Goal: Complete application form

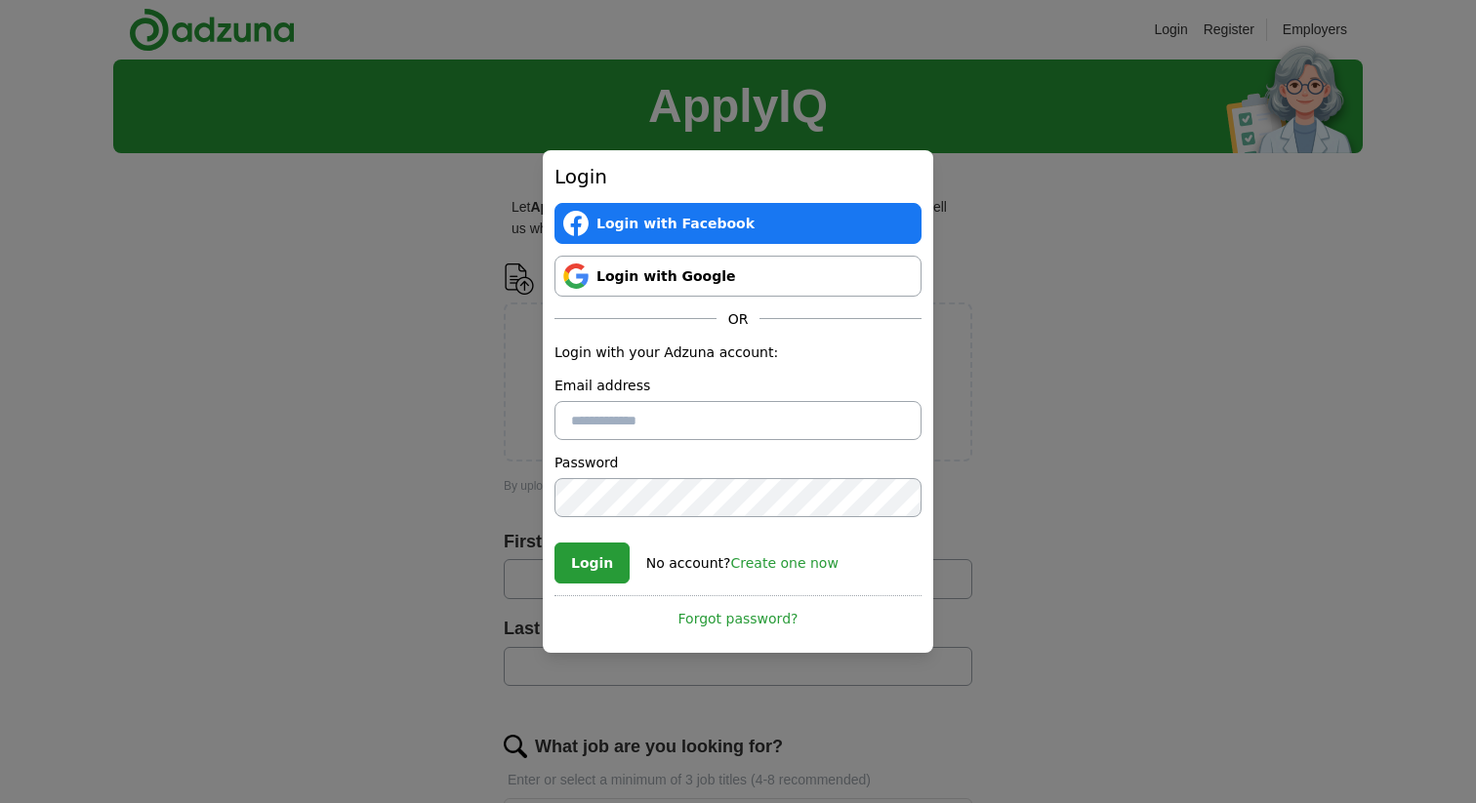
click at [704, 273] on link "Login with Google" at bounding box center [737, 276] width 367 height 41
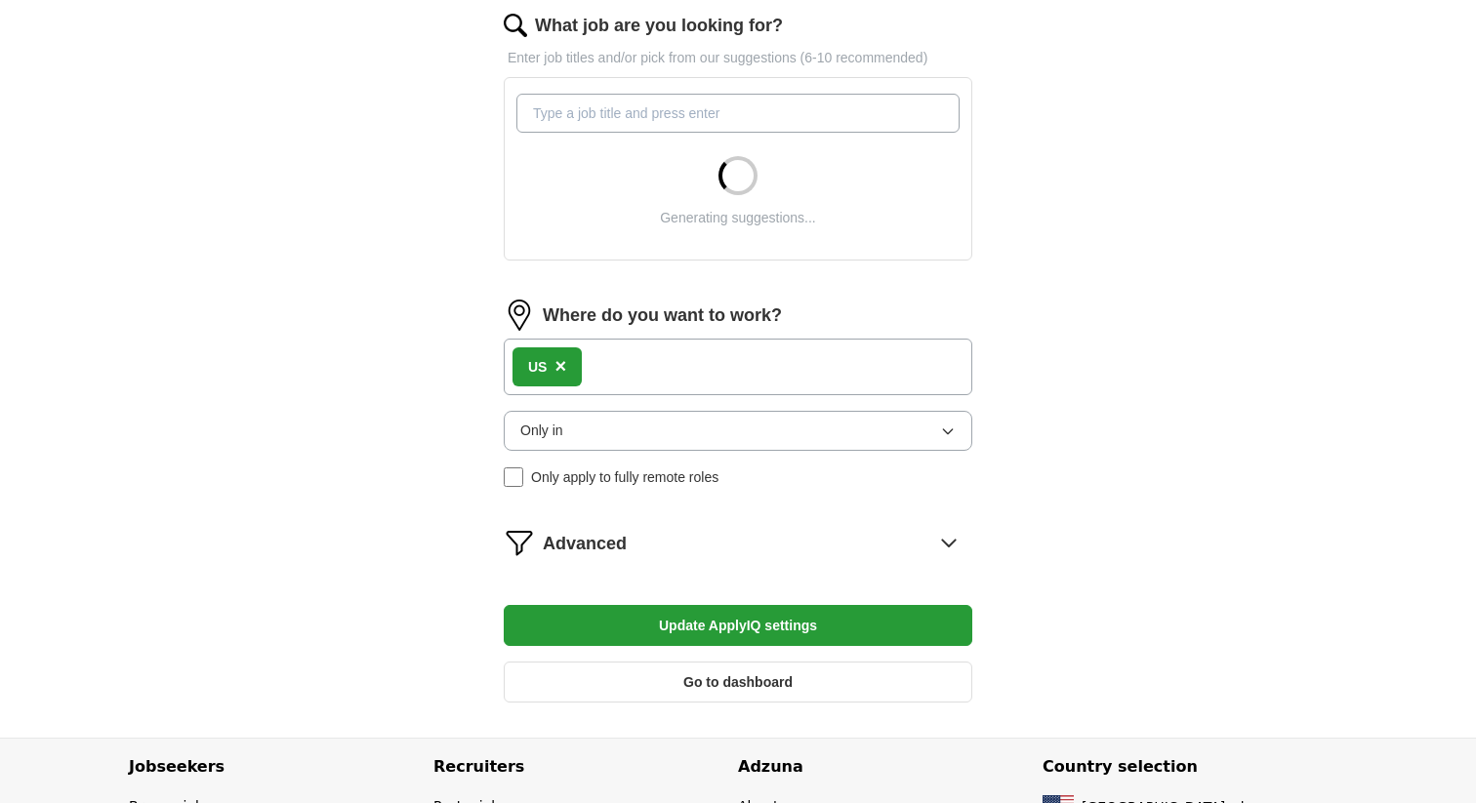
scroll to position [696, 0]
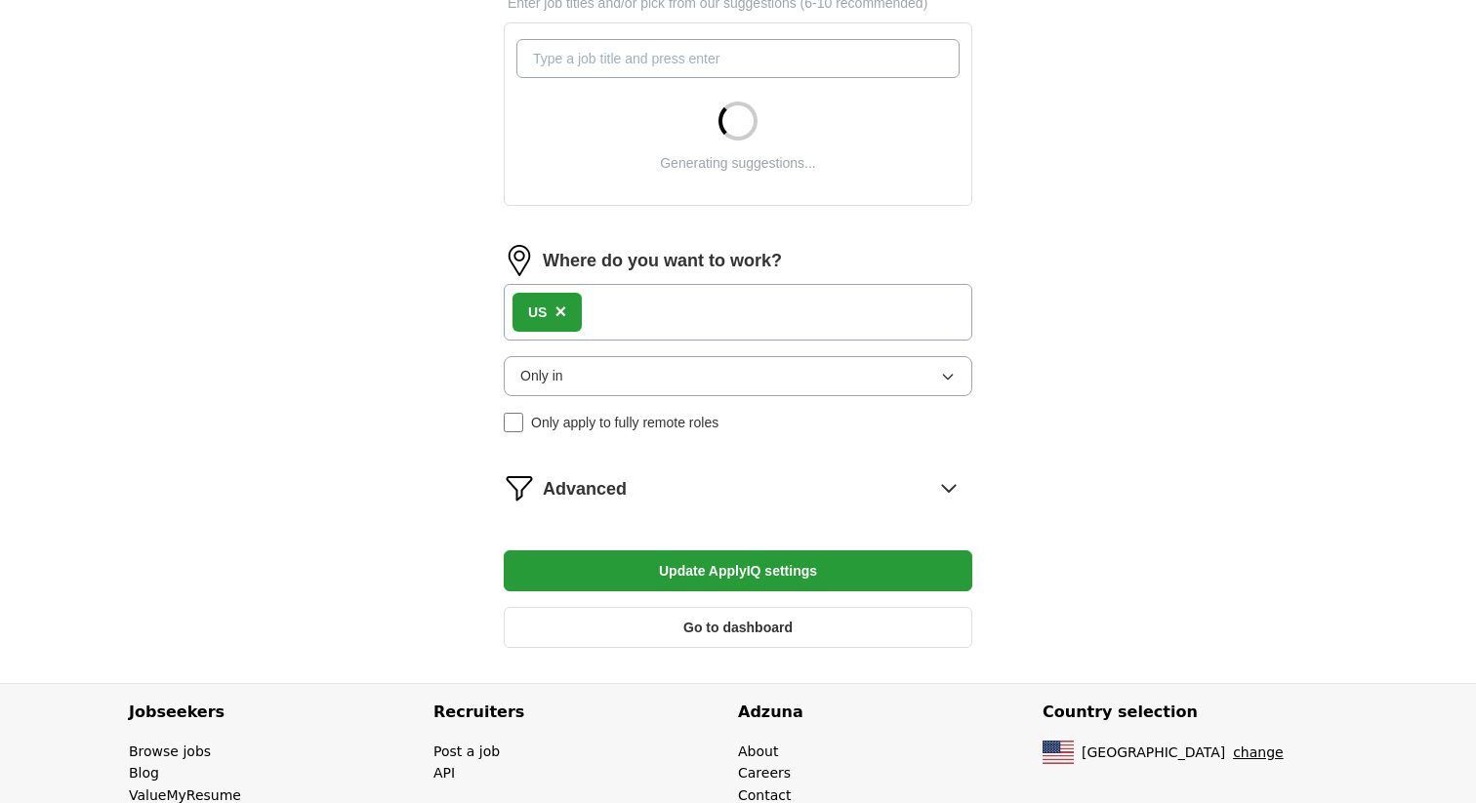
click at [747, 58] on input "What job are you looking for?" at bounding box center [737, 58] width 443 height 39
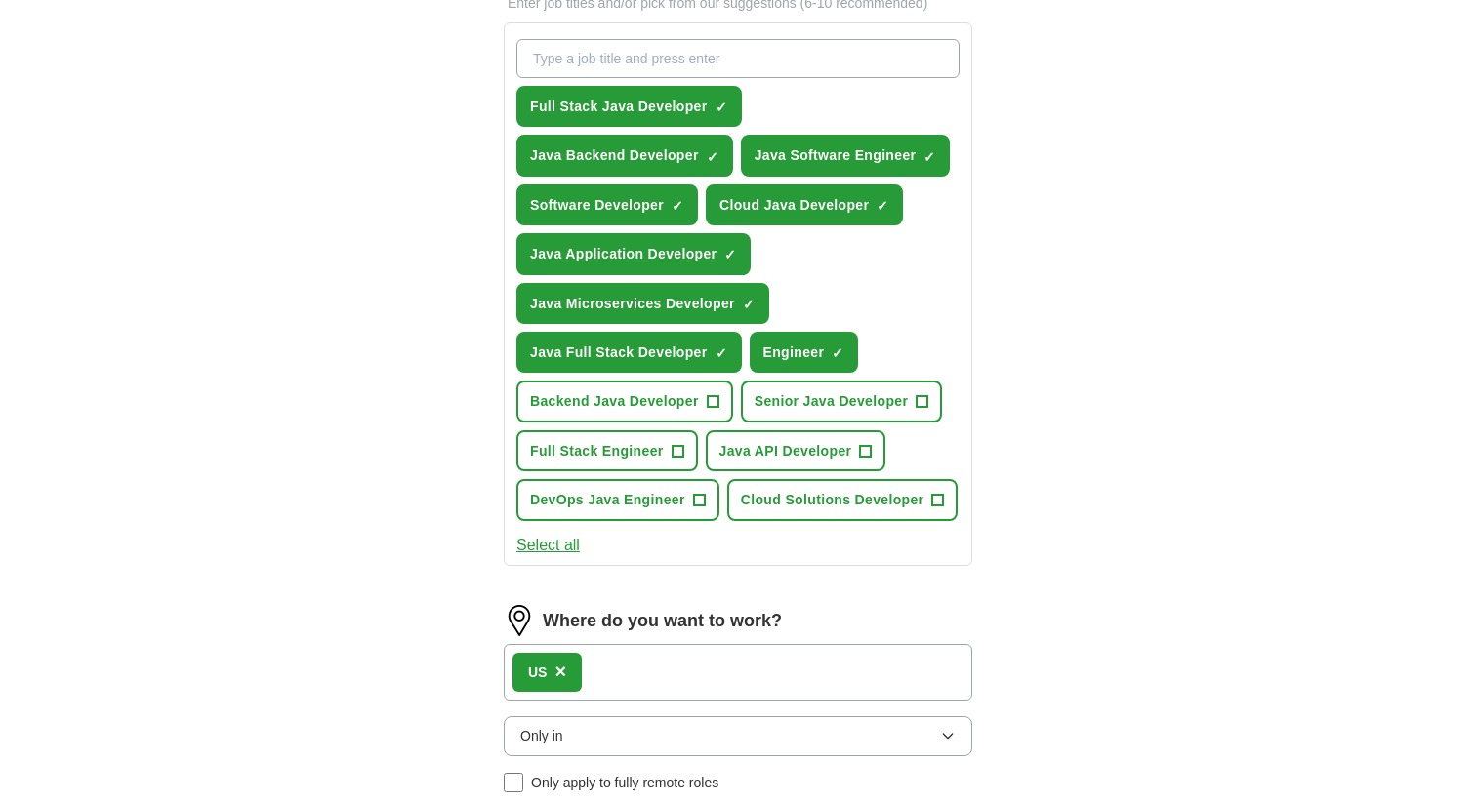
scroll to position [678, 0]
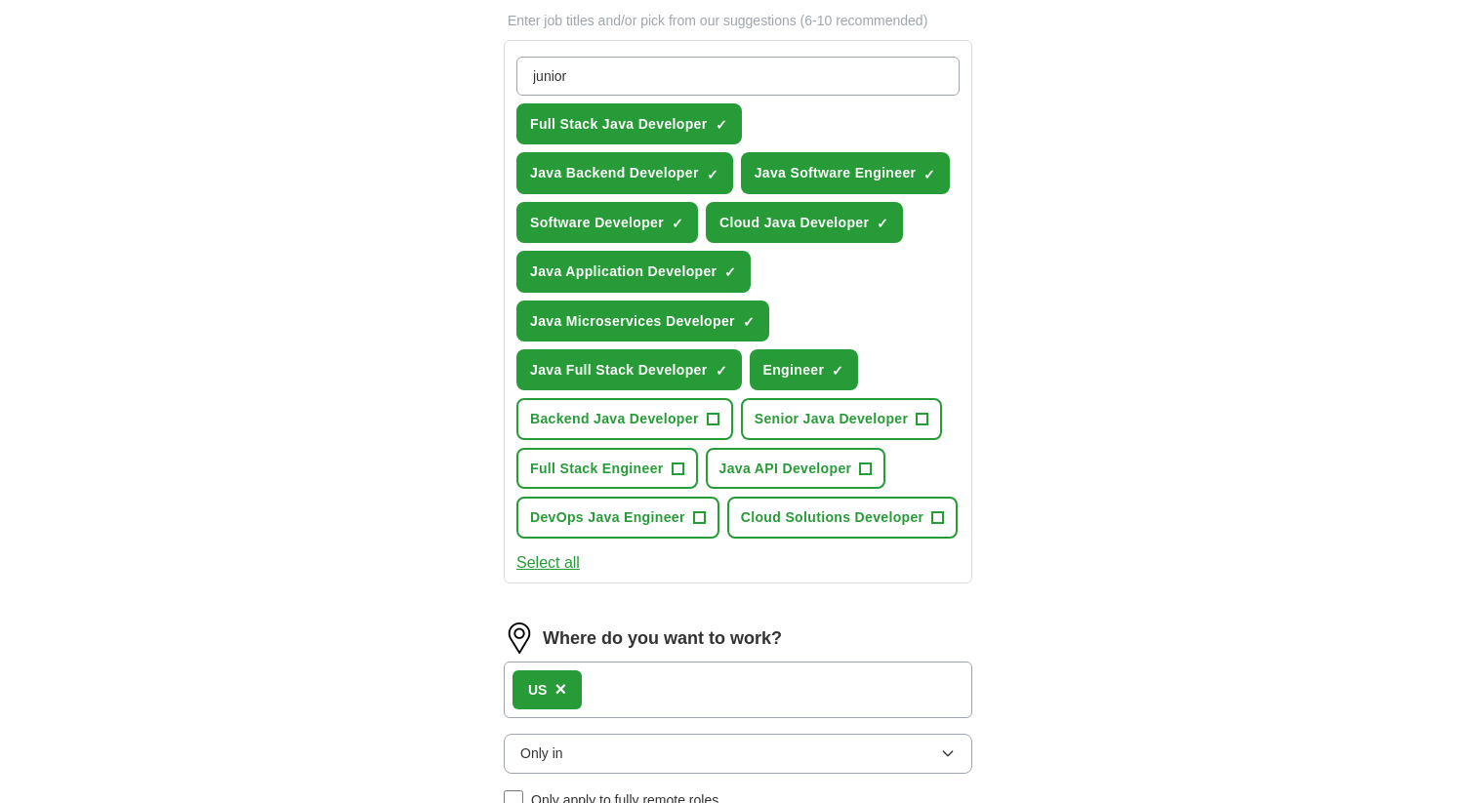
type input "junior"
click at [676, 464] on span "+" at bounding box center [677, 469] width 12 height 16
click at [709, 423] on span "+" at bounding box center [713, 420] width 12 height 16
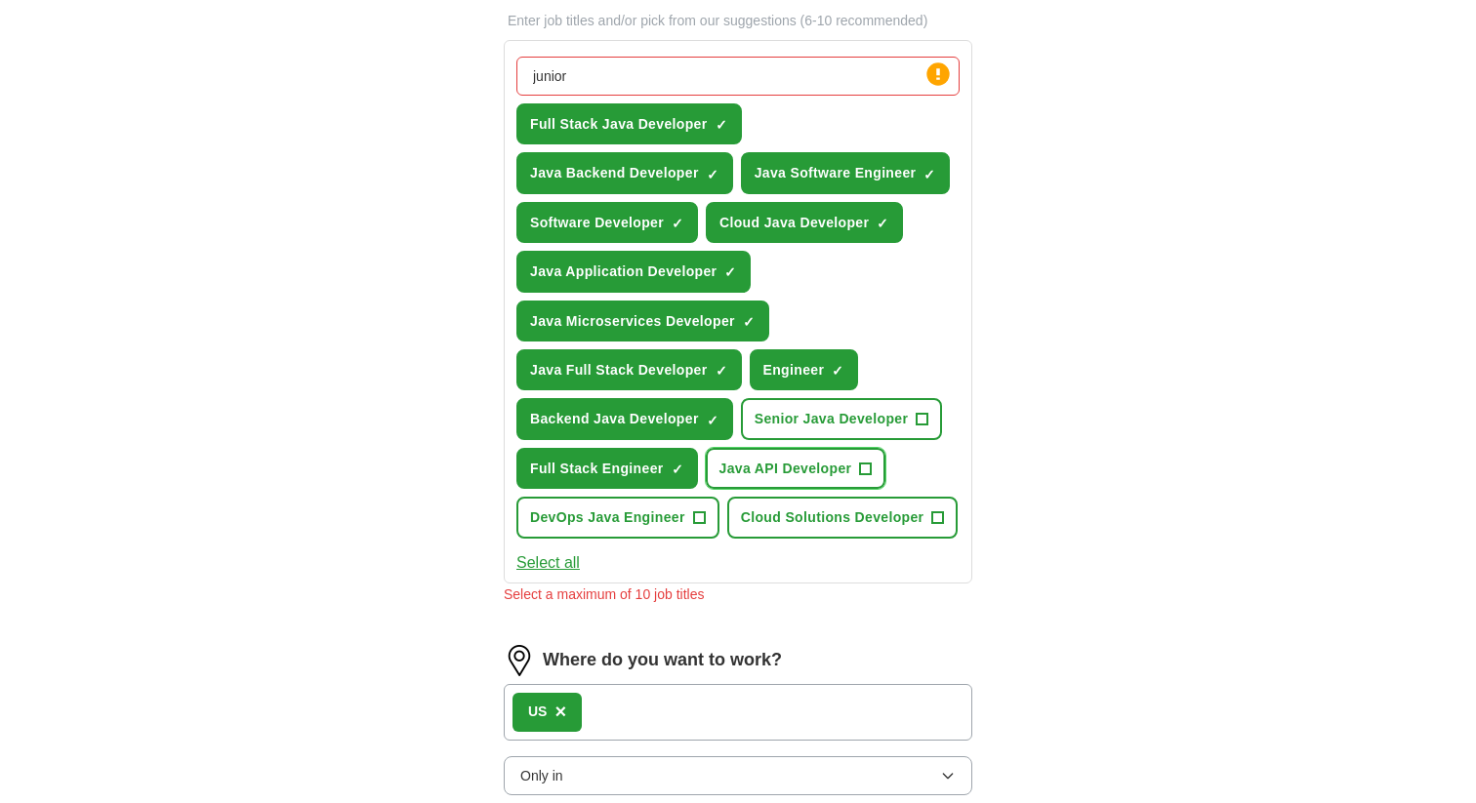
click at [859, 471] on span "+" at bounding box center [865, 469] width 13 height 13
click at [932, 518] on span "+" at bounding box center [938, 517] width 12 height 16
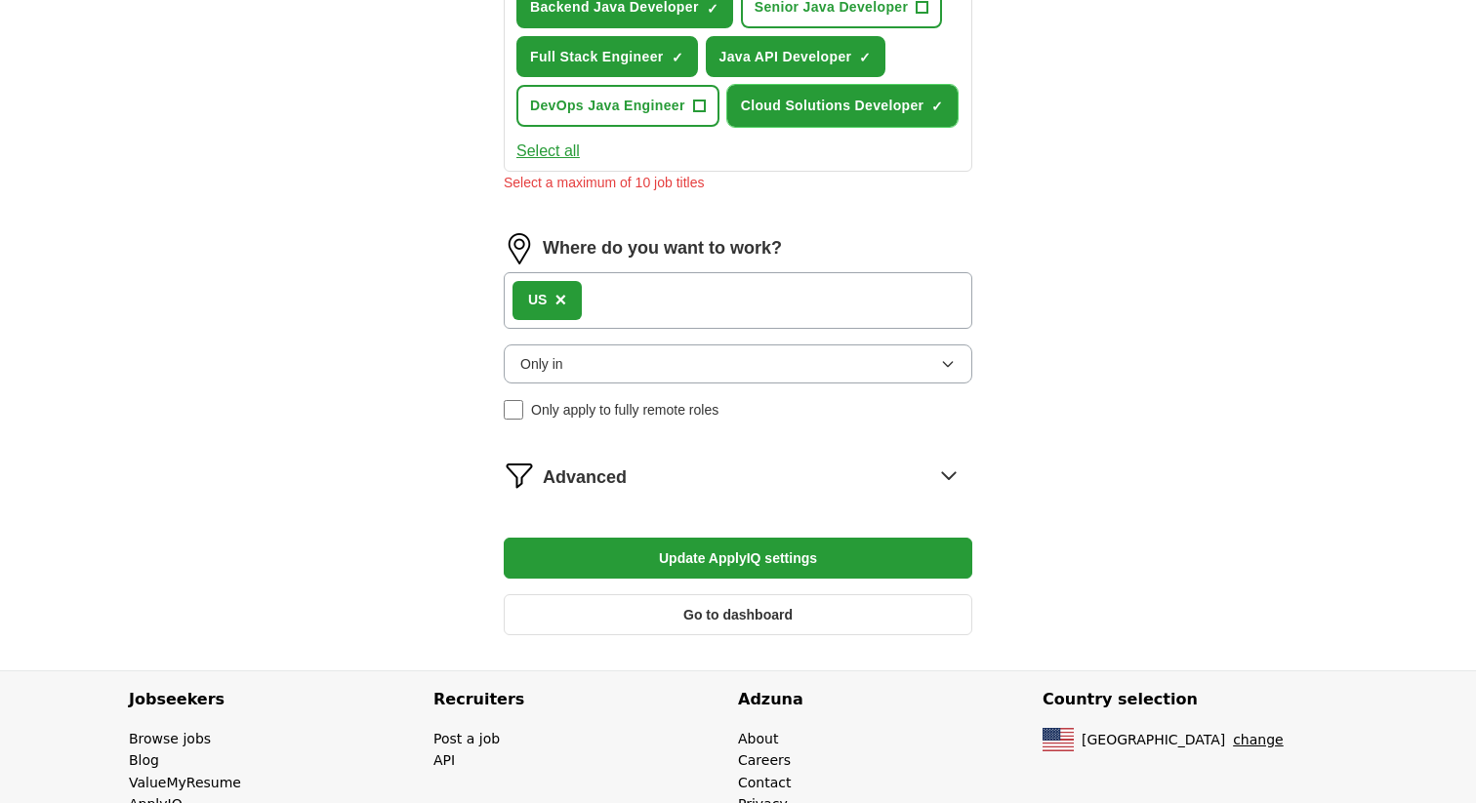
scroll to position [1114, 0]
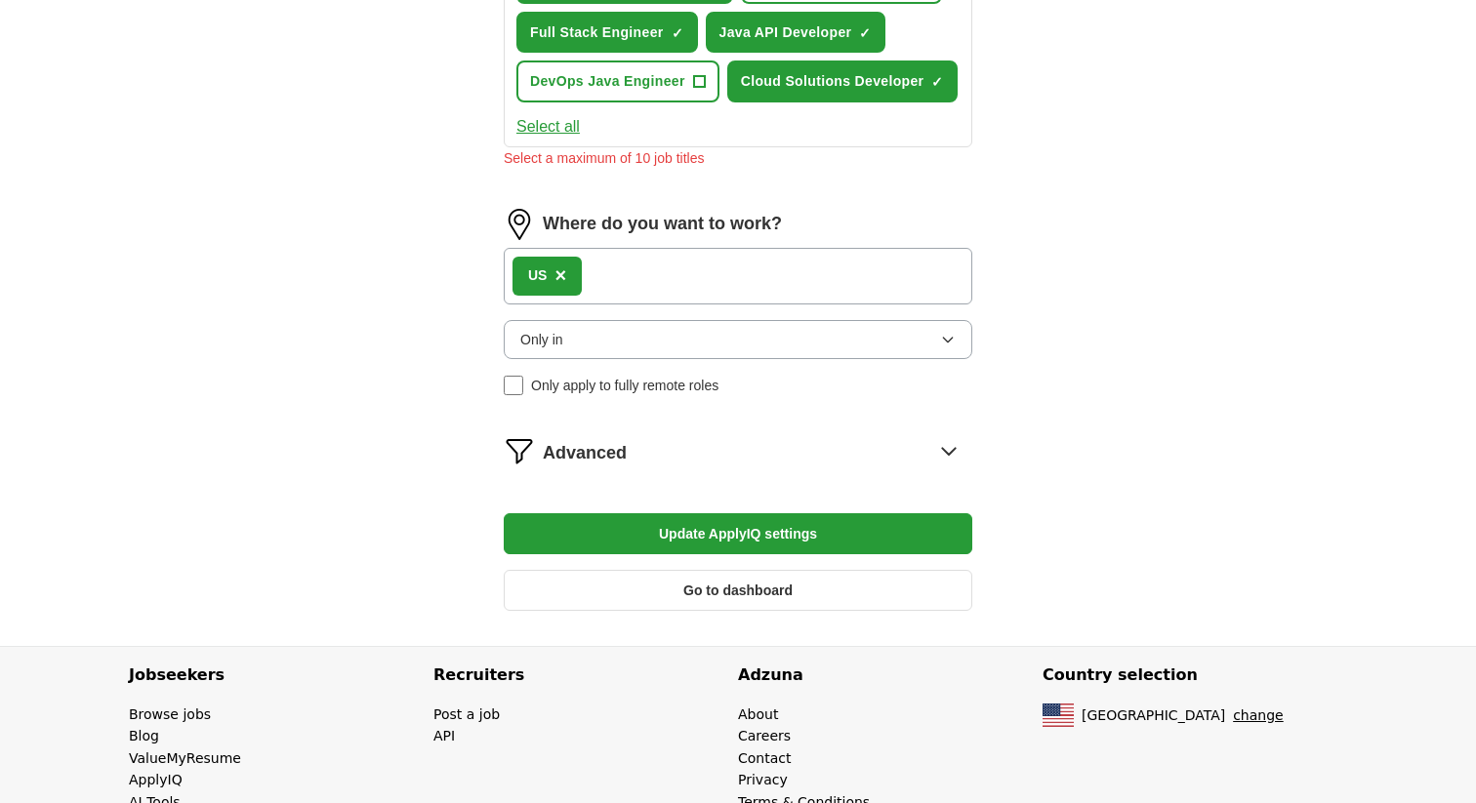
click at [742, 539] on button "Update ApplyIQ settings" at bounding box center [738, 533] width 468 height 41
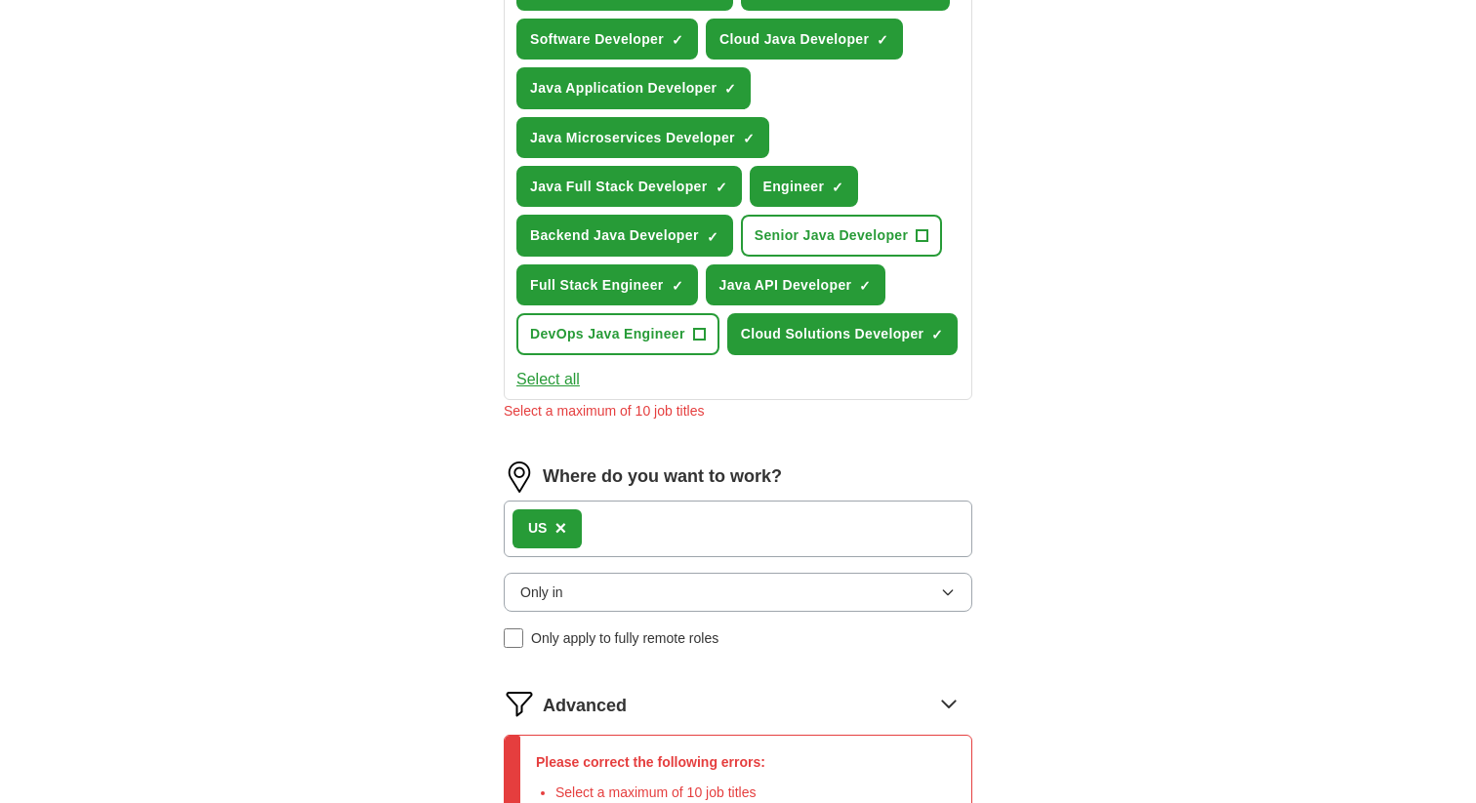
scroll to position [856, 0]
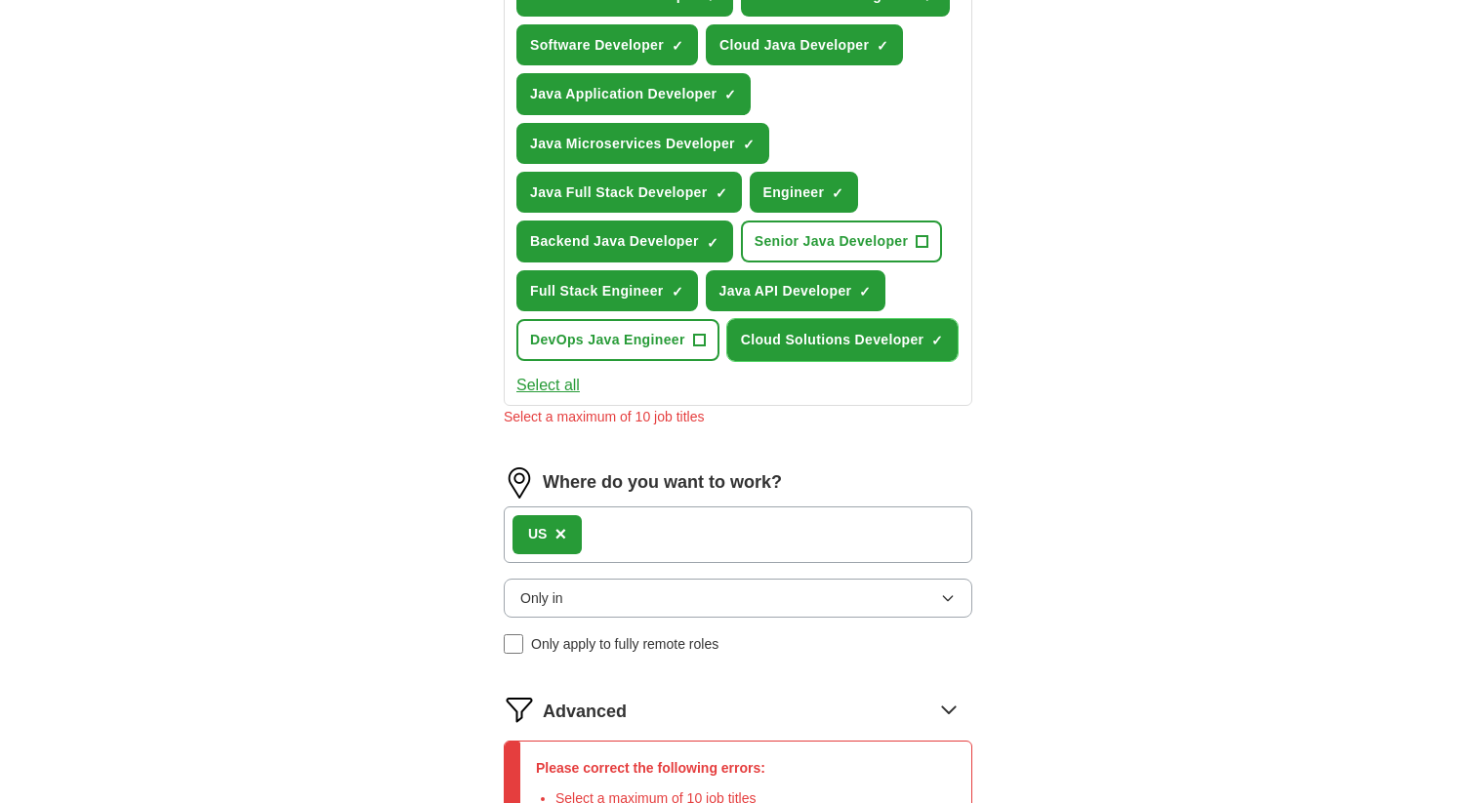
click at [840, 344] on span "Cloud Solutions Developer" at bounding box center [832, 339] width 183 height 21
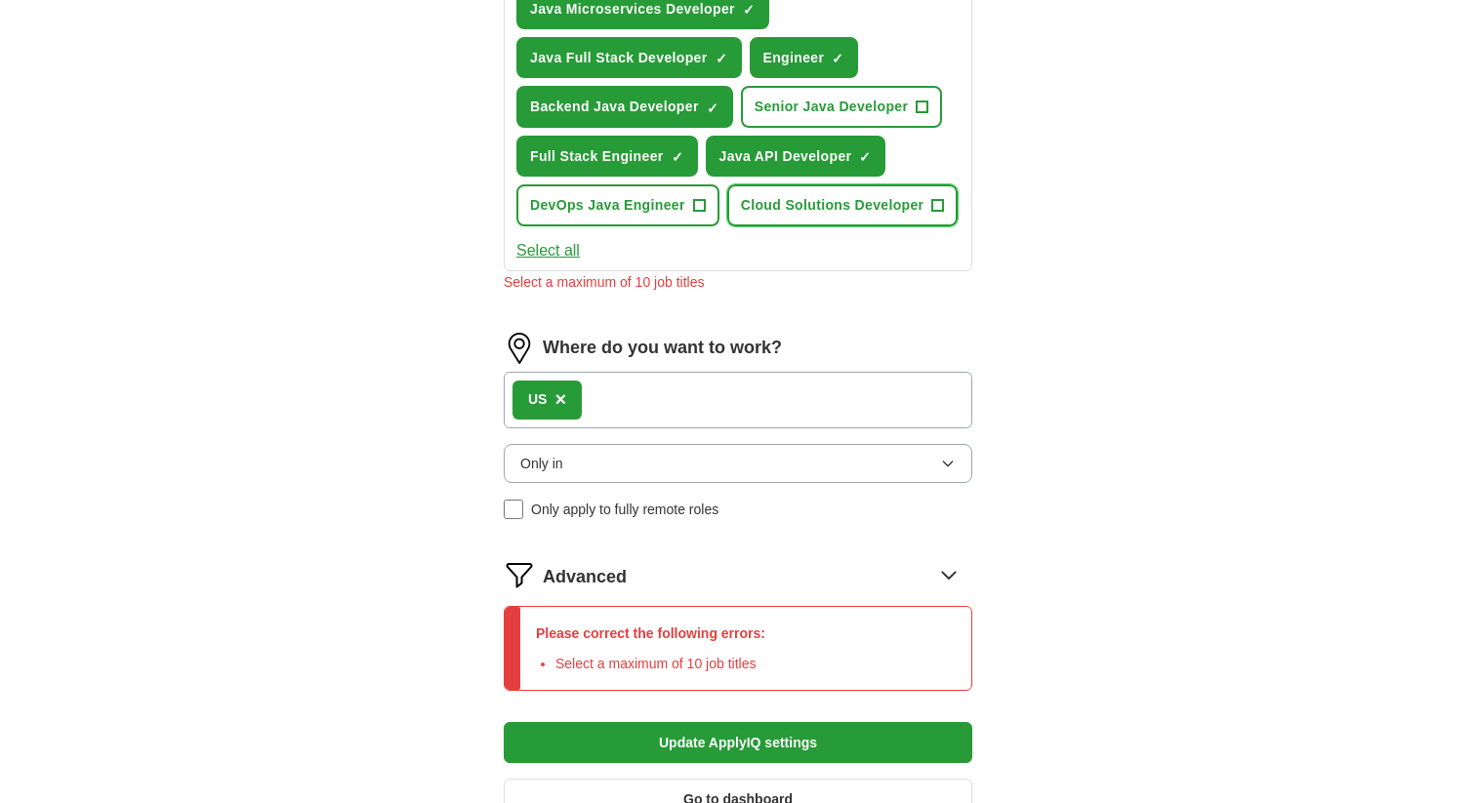
scroll to position [1001, 0]
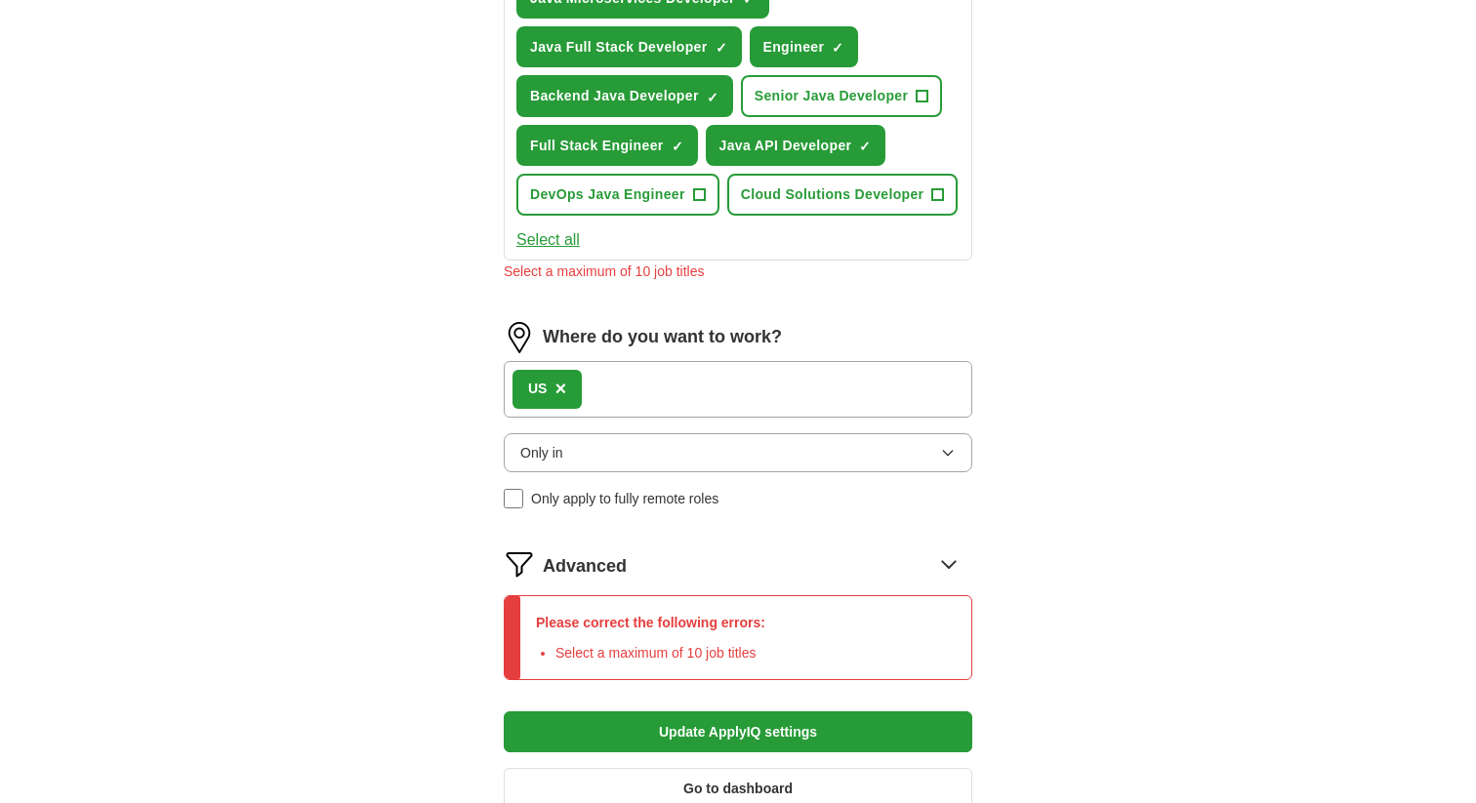
click at [796, 738] on button "Update ApplyIQ settings" at bounding box center [738, 731] width 468 height 41
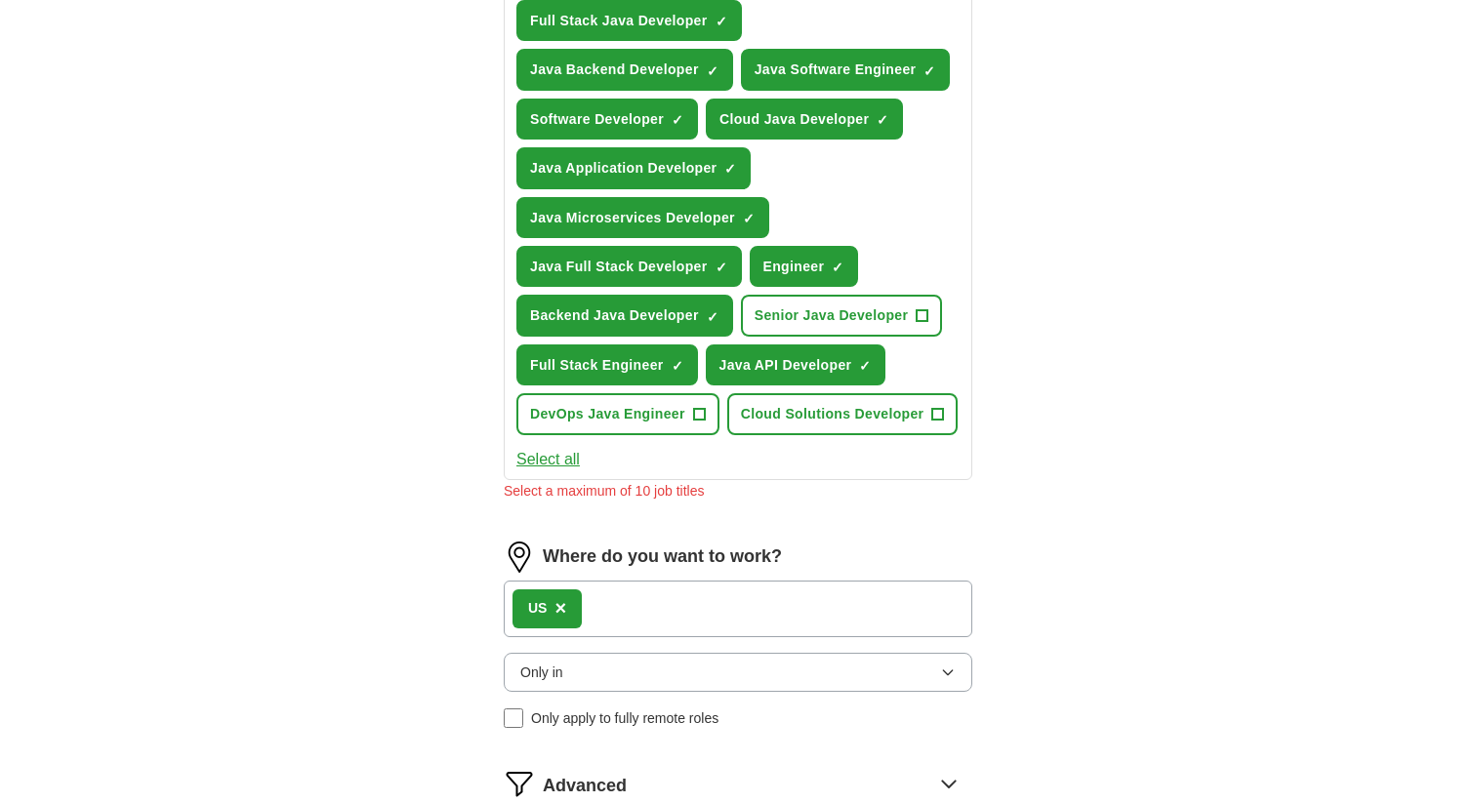
scroll to position [775, 0]
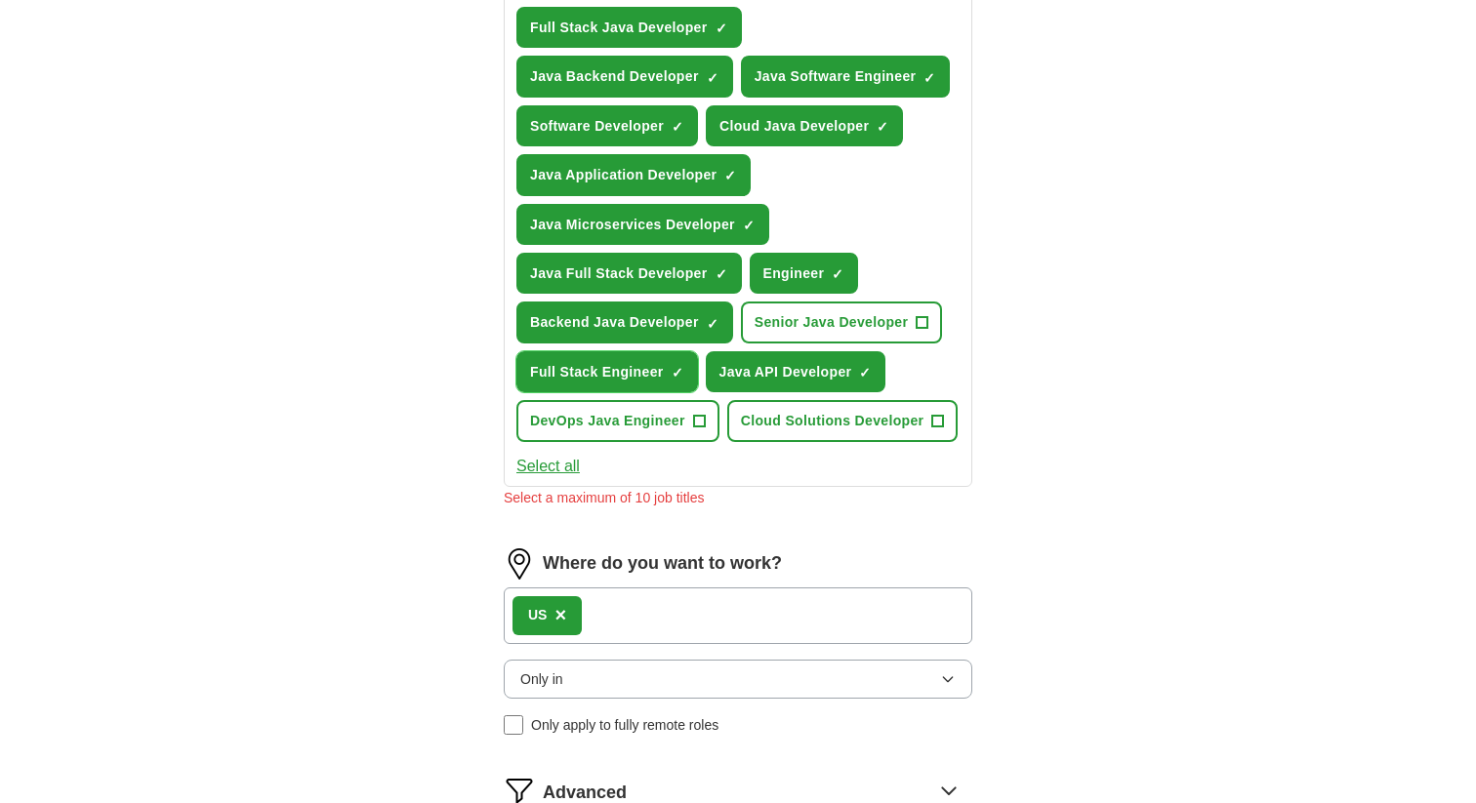
click at [644, 369] on span "Full Stack Engineer" at bounding box center [597, 371] width 134 height 21
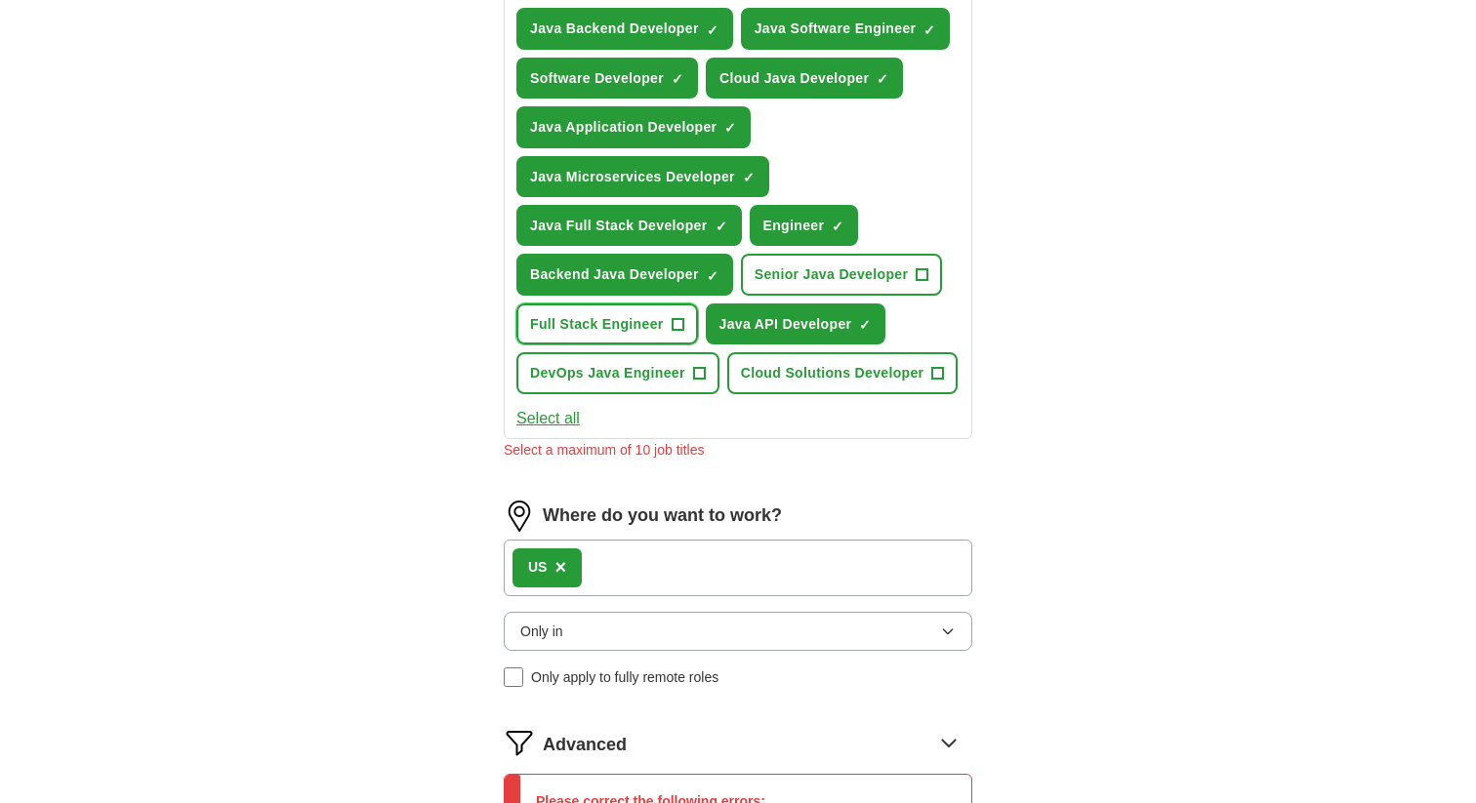
scroll to position [825, 0]
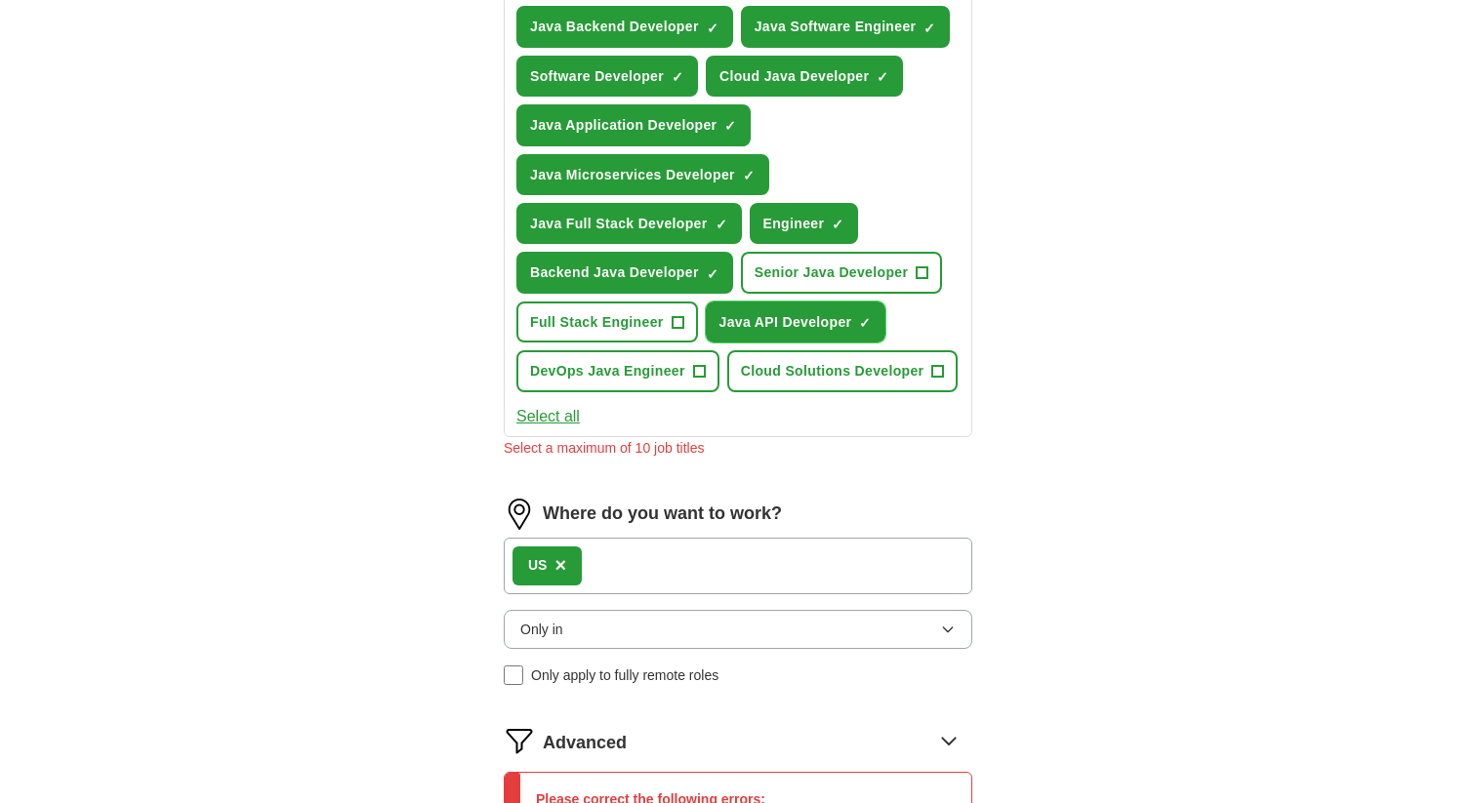
click at [825, 316] on span "Java API Developer" at bounding box center [785, 321] width 133 height 21
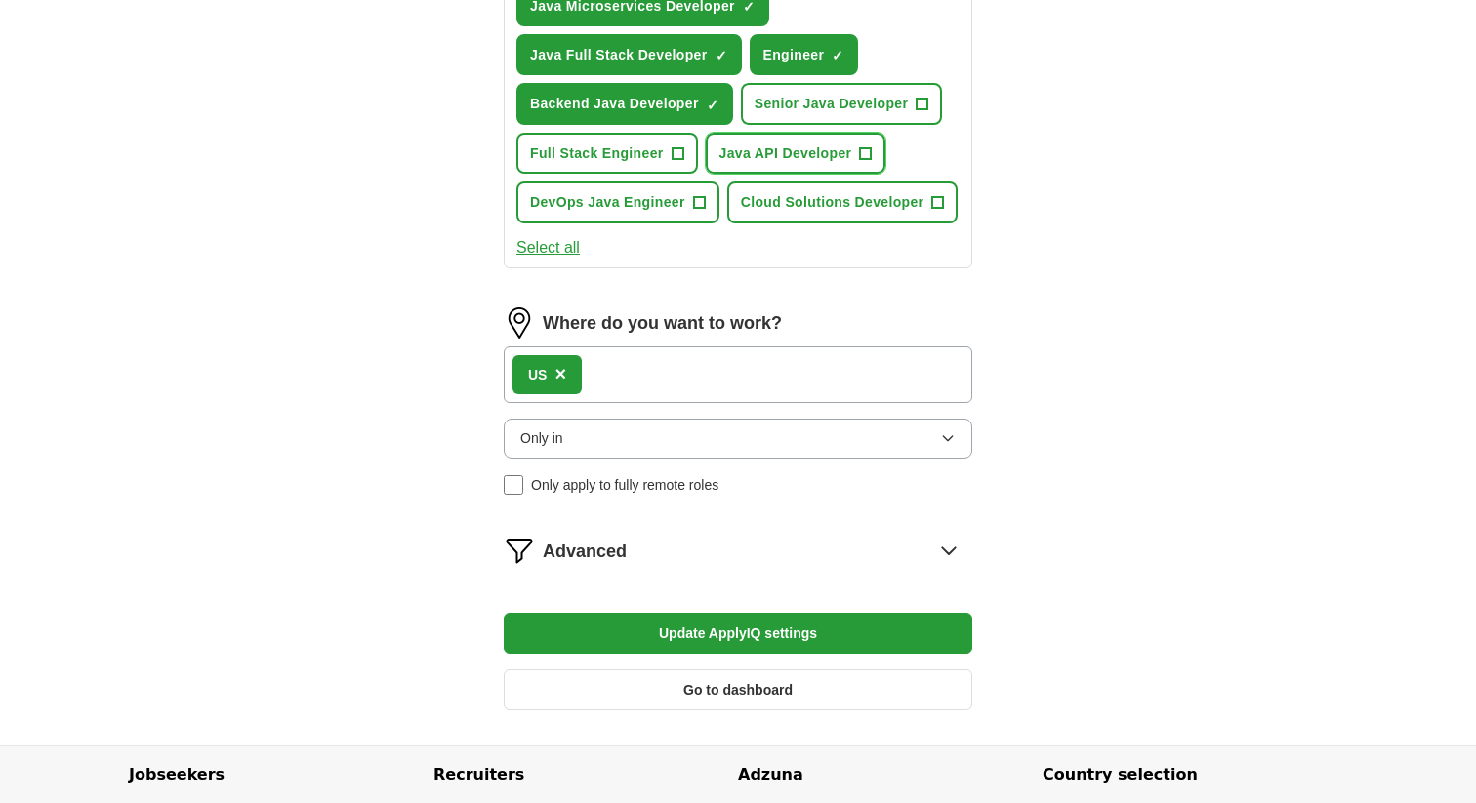
scroll to position [995, 0]
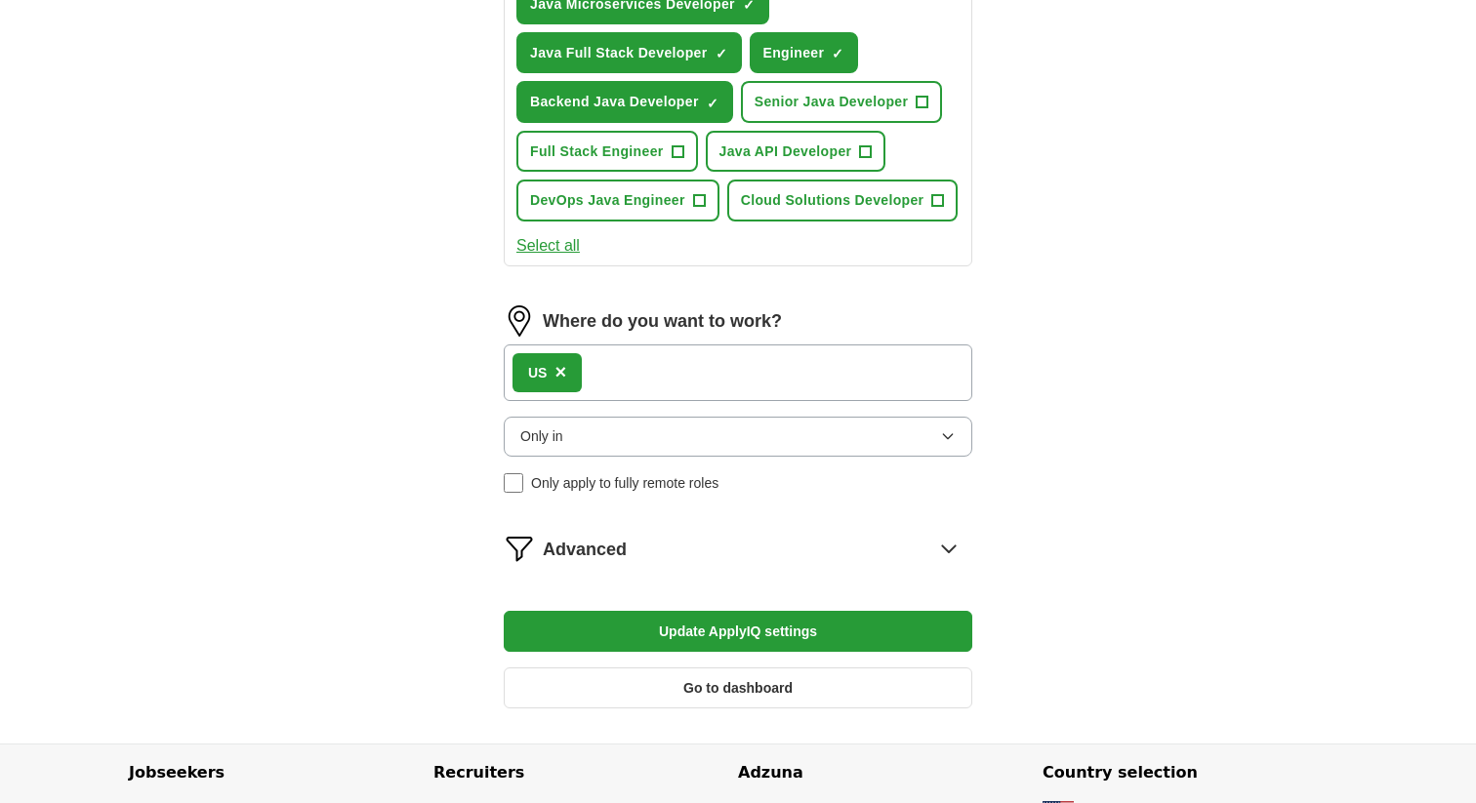
click at [805, 634] on button "Update ApplyIQ settings" at bounding box center [738, 631] width 468 height 41
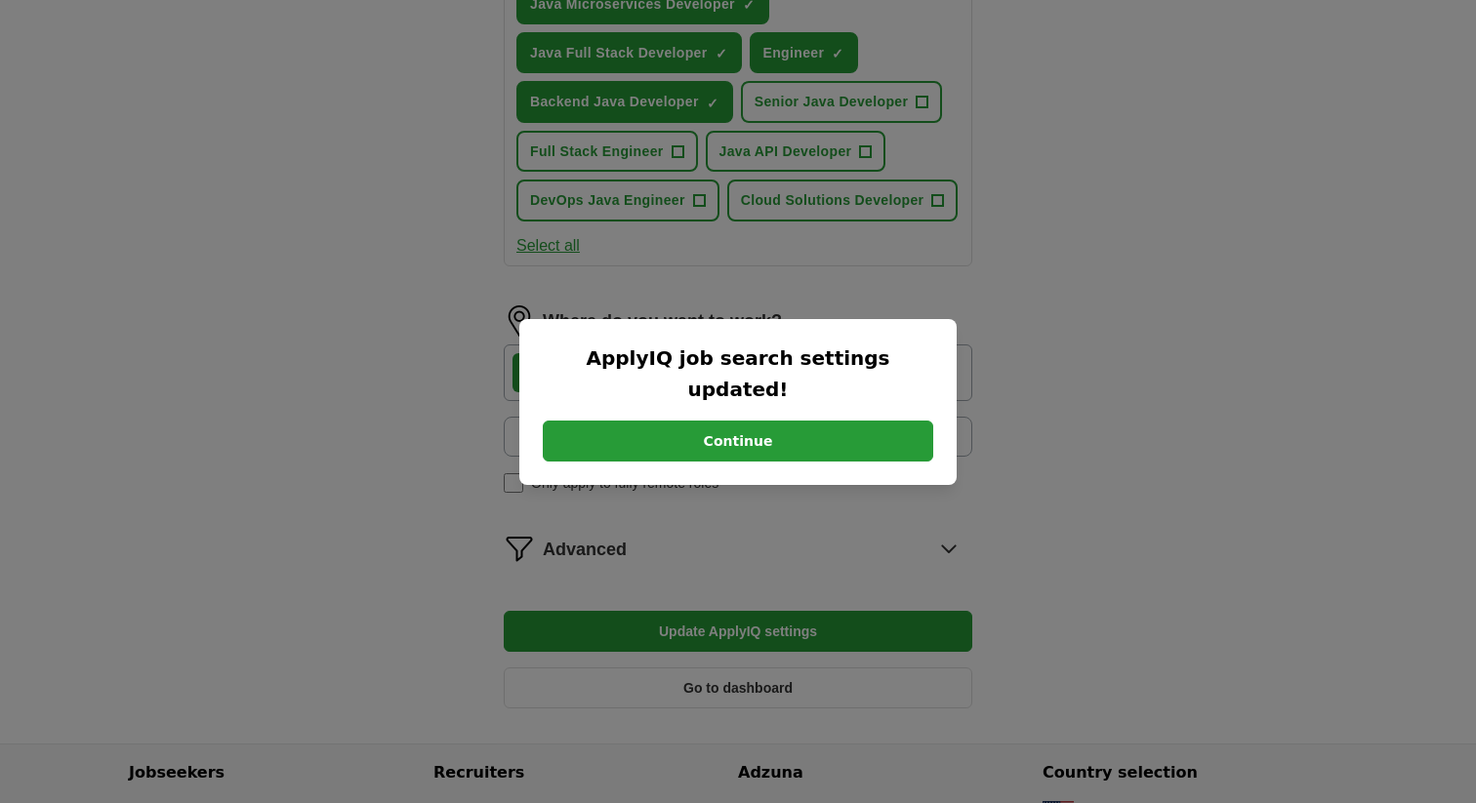
click at [801, 431] on button "Continue" at bounding box center [738, 441] width 390 height 41
